Goal: Information Seeking & Learning: Learn about a topic

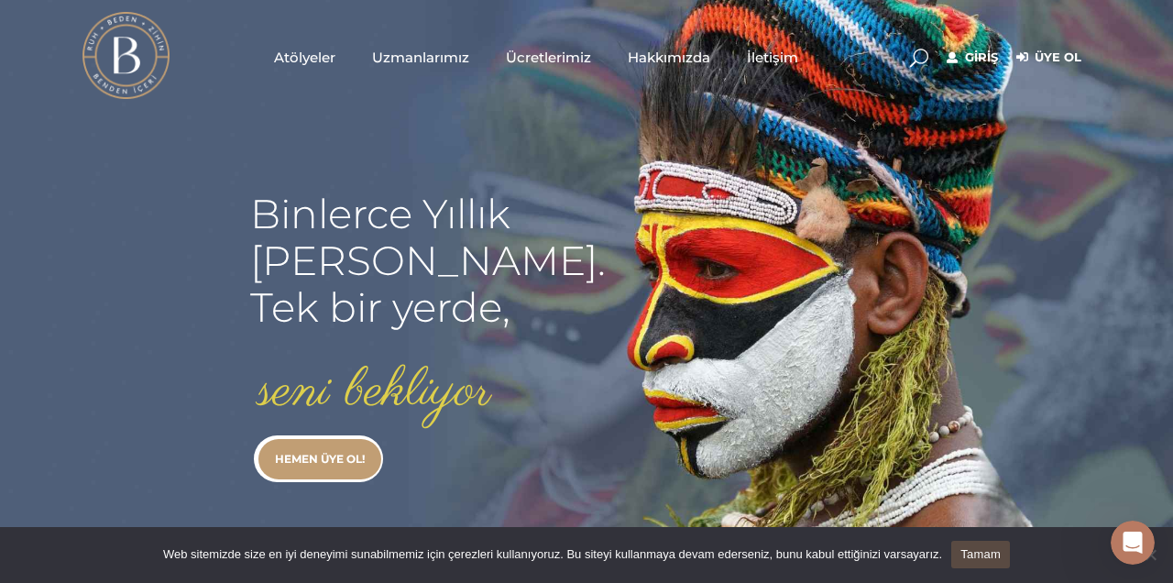
click at [321, 48] on span "Atölyeler" at bounding box center [304, 57] width 61 height 21
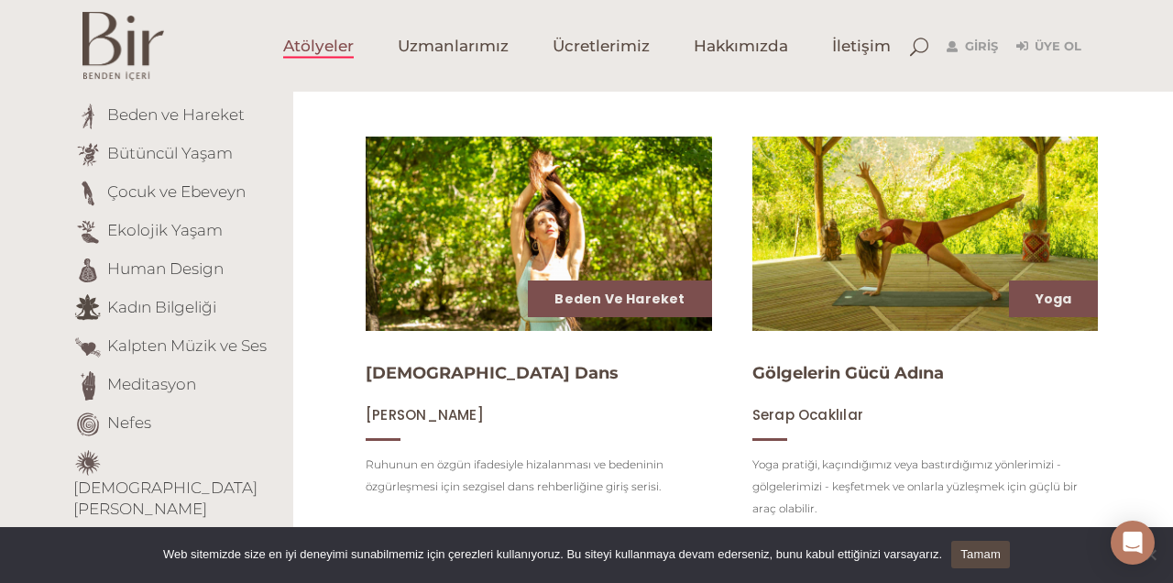
scroll to position [273, 0]
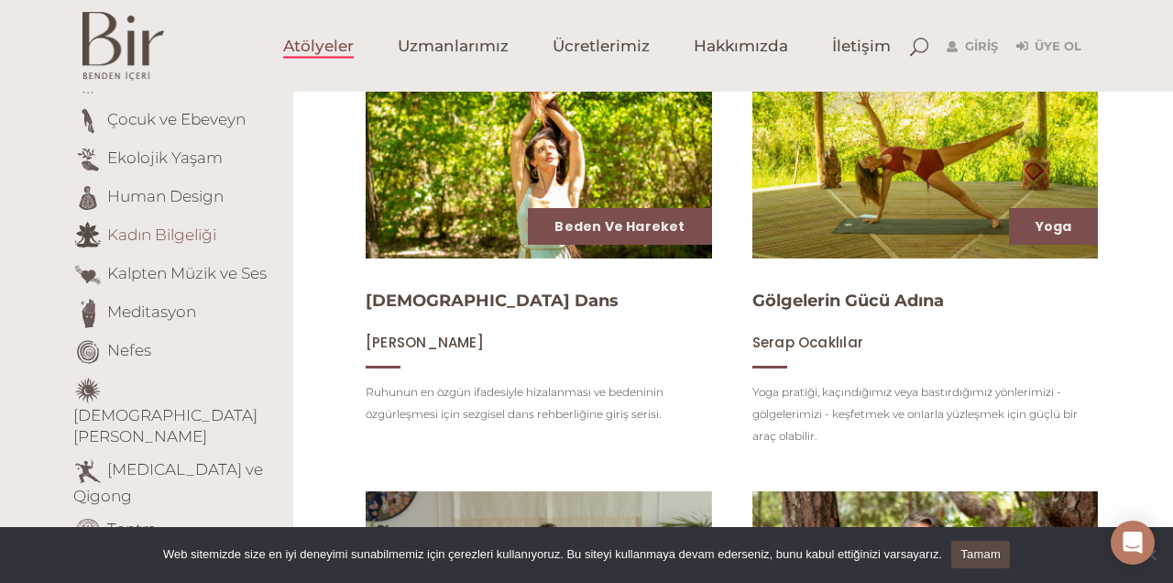
click at [184, 237] on link "Kadın Bilgeliği" at bounding box center [161, 235] width 109 height 18
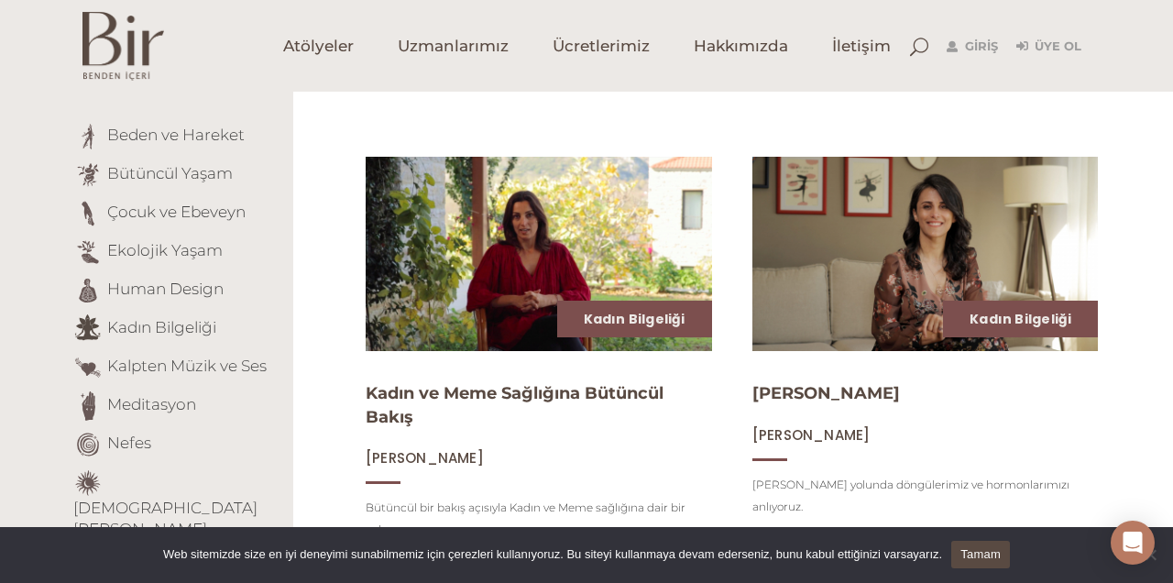
scroll to position [182, 0]
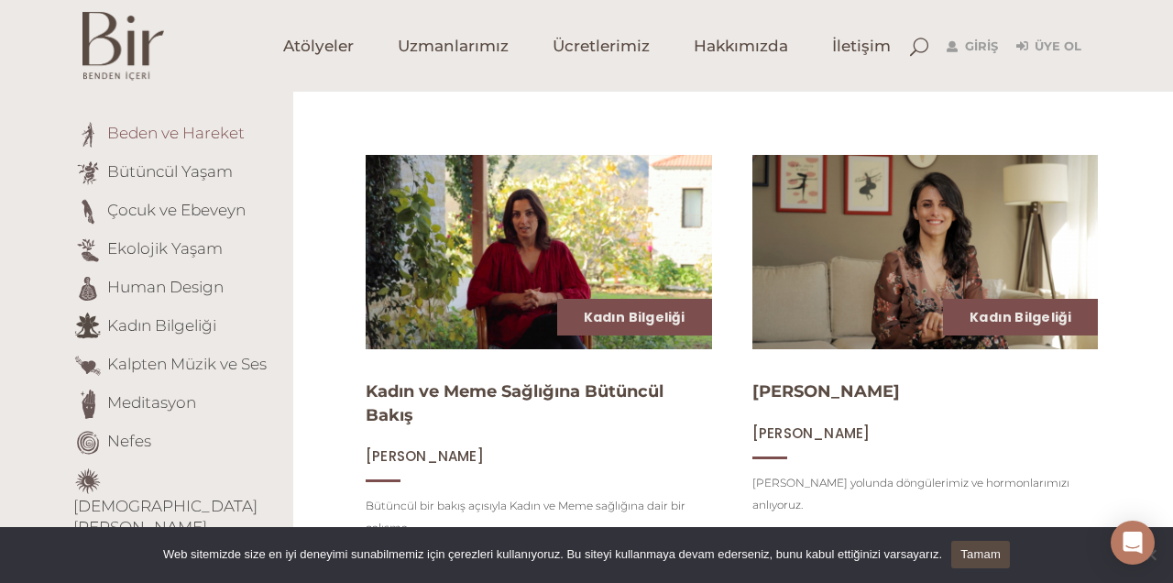
click at [224, 135] on link "Beden ve Hareket" at bounding box center [176, 133] width 138 height 18
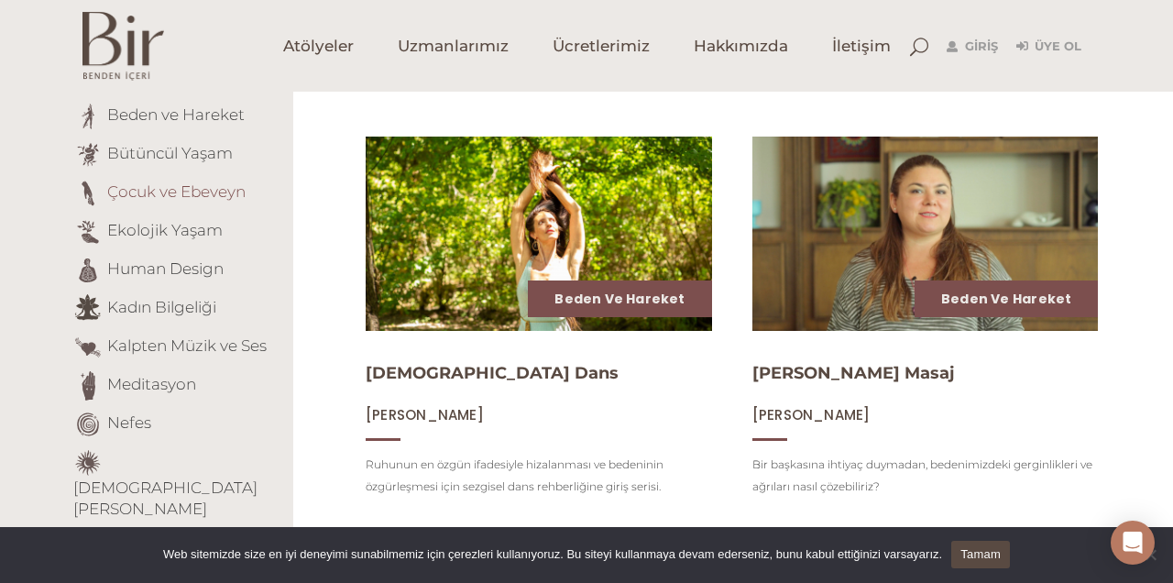
scroll to position [202, 0]
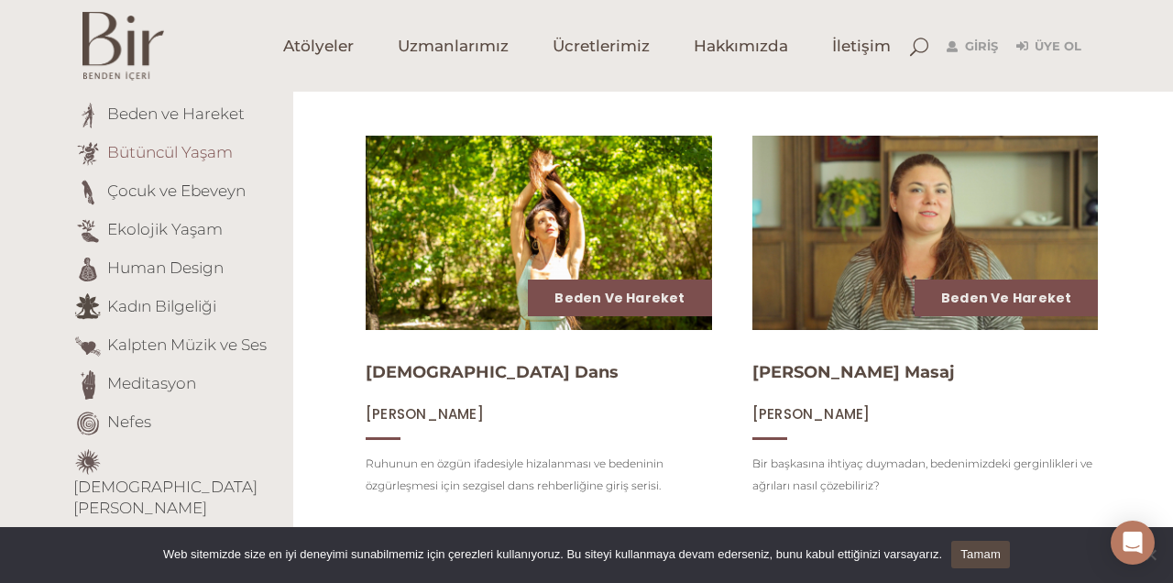
click at [164, 155] on link "Bütüncül Yaşam" at bounding box center [170, 152] width 126 height 18
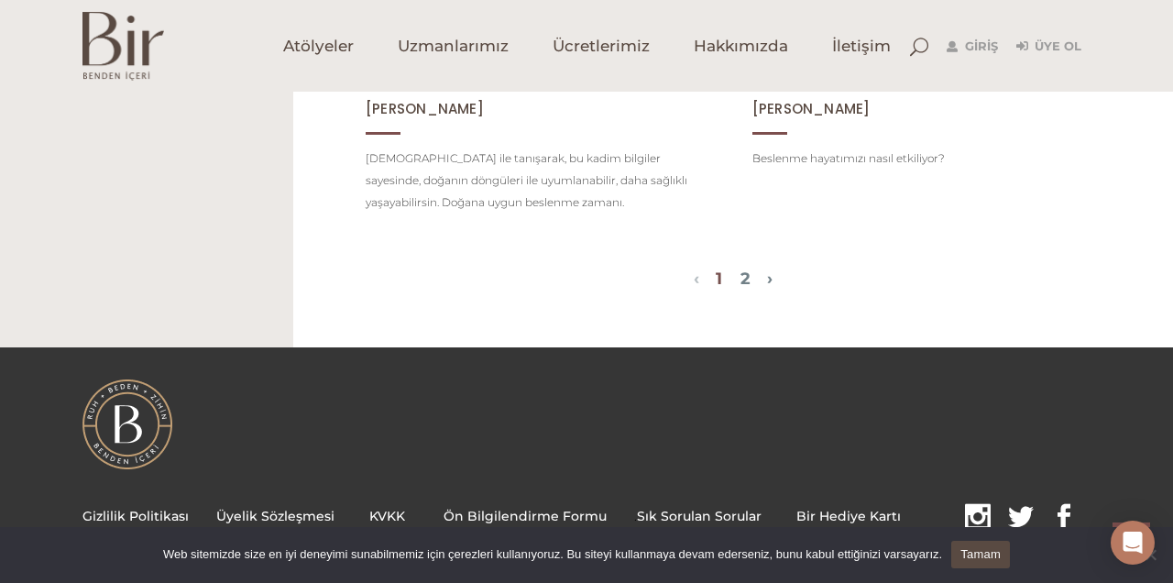
scroll to position [2194, 0]
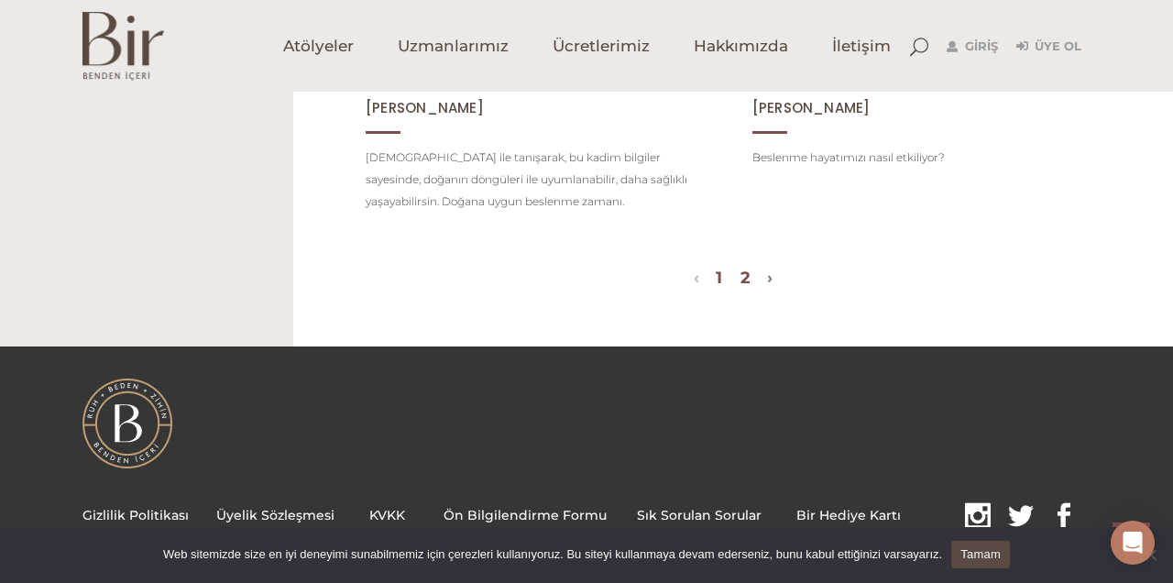
click at [750, 288] on link "2" at bounding box center [746, 278] width 10 height 20
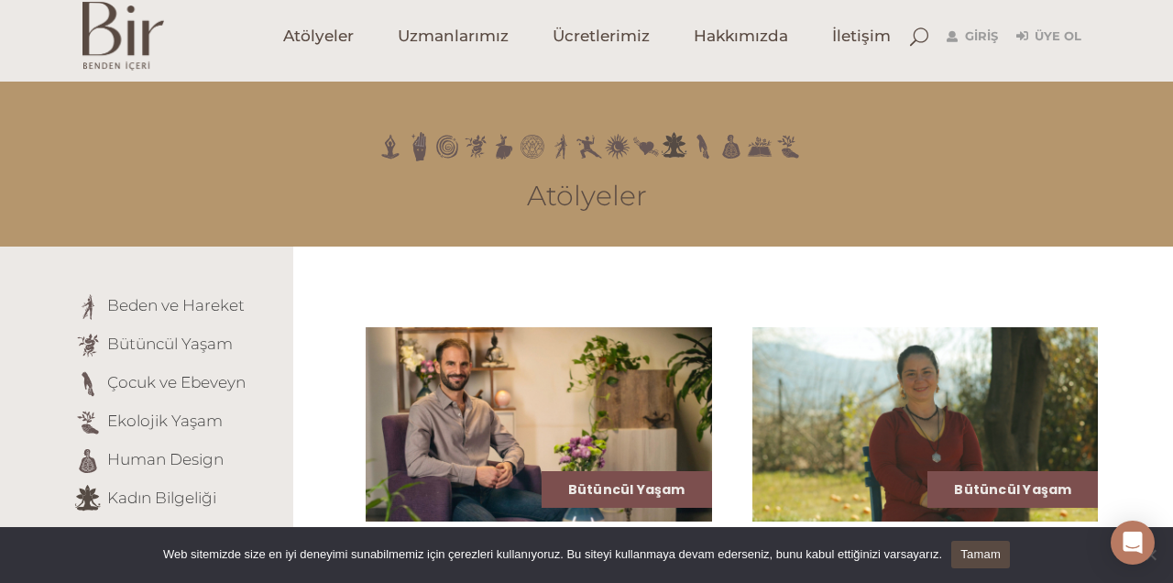
scroll to position [0, 0]
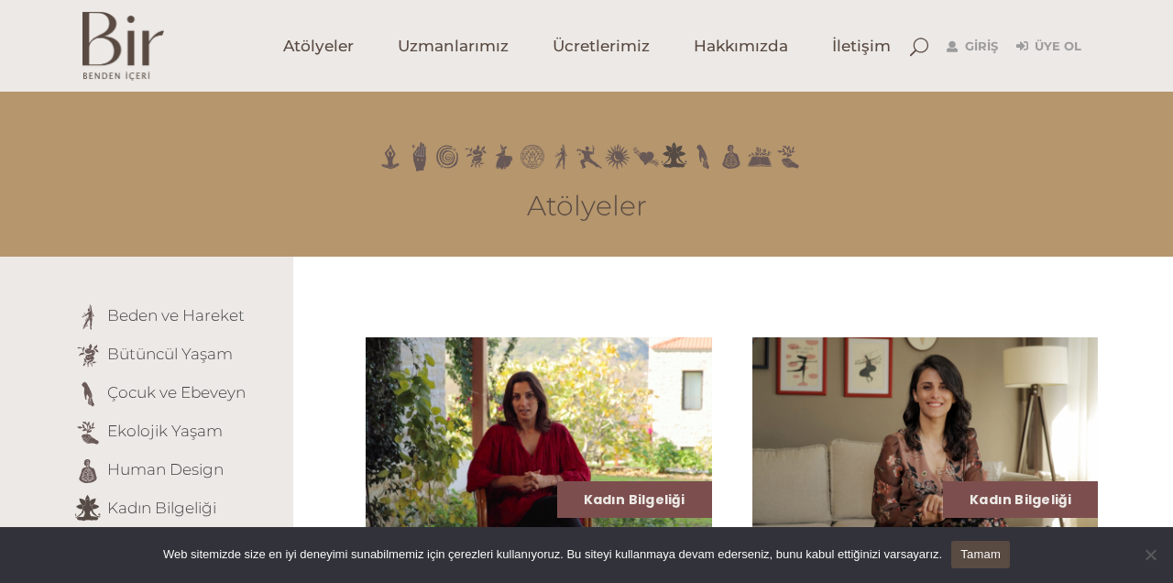
scroll to position [182, 0]
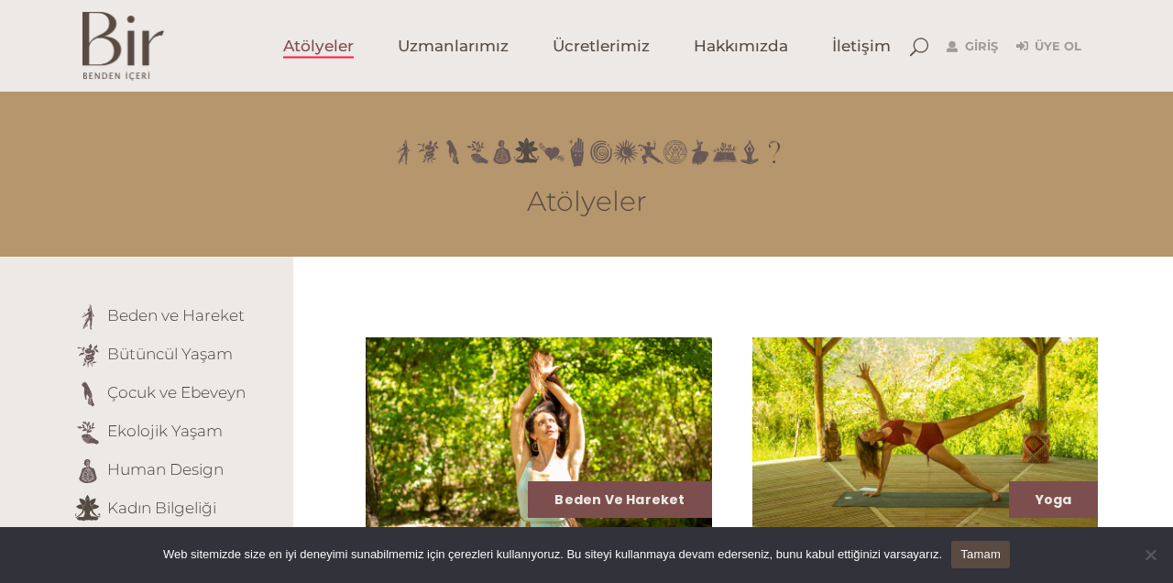
scroll to position [273, 0]
